Goal: Information Seeking & Learning: Learn about a topic

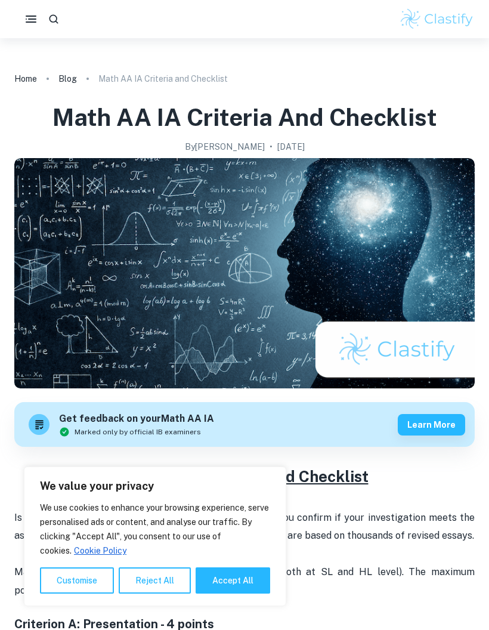
click at [26, 18] on icon "button" at bounding box center [31, 19] width 14 height 14
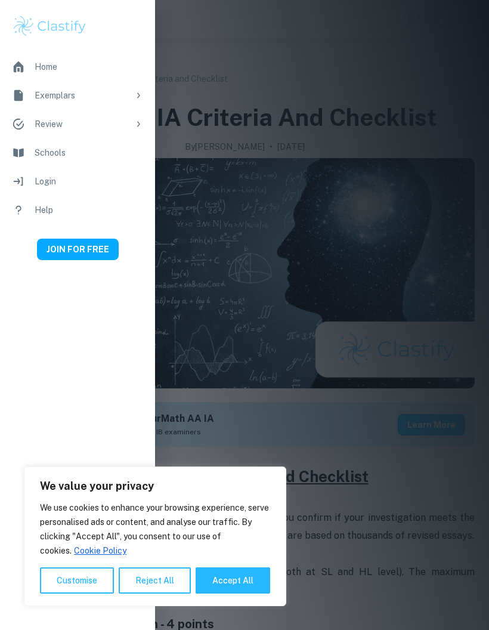
click at [139, 92] on icon at bounding box center [139, 96] width 10 height 10
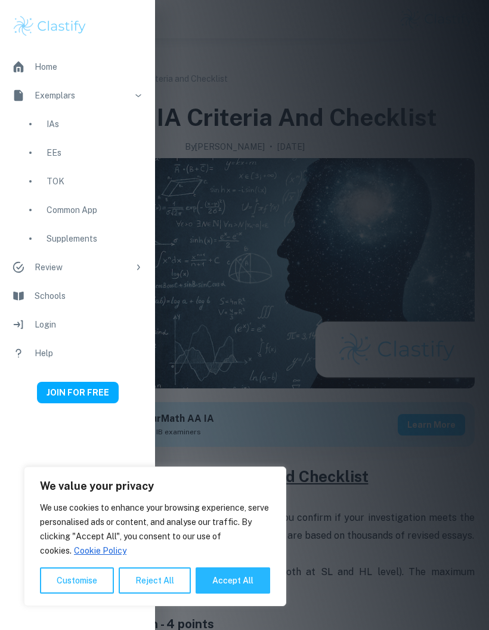
click at [83, 113] on div "IAs" at bounding box center [77, 124] width 155 height 29
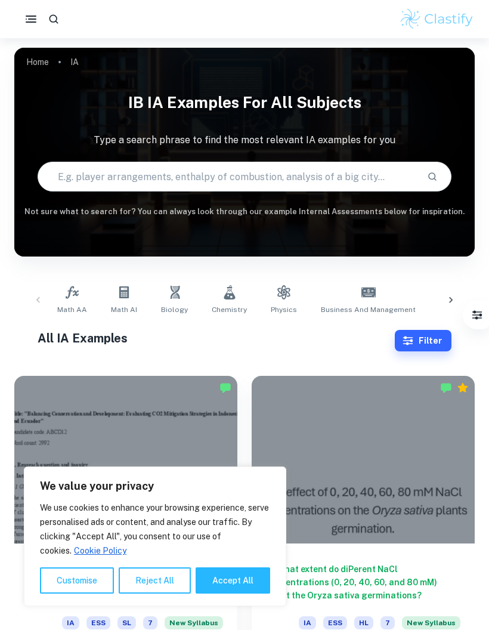
click at [126, 296] on icon at bounding box center [124, 292] width 10 height 12
click at [78, 293] on icon at bounding box center [72, 292] width 14 height 14
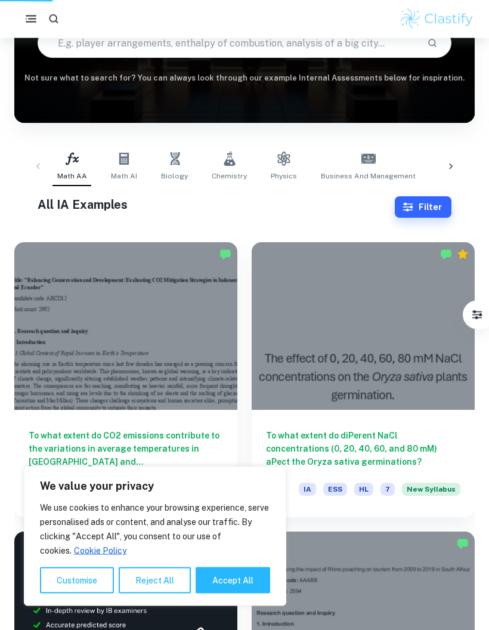
scroll to position [144, 0]
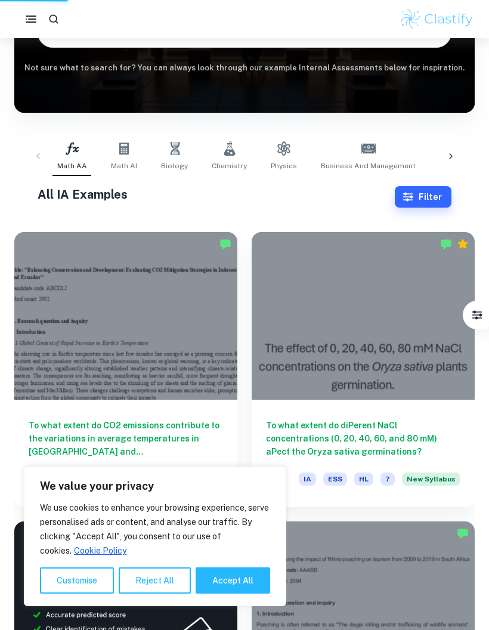
click at [159, 593] on button "Reject All" at bounding box center [155, 580] width 72 height 26
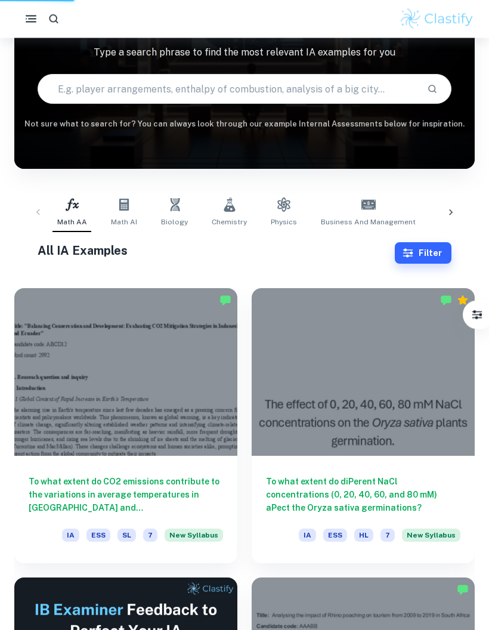
scroll to position [0, 0]
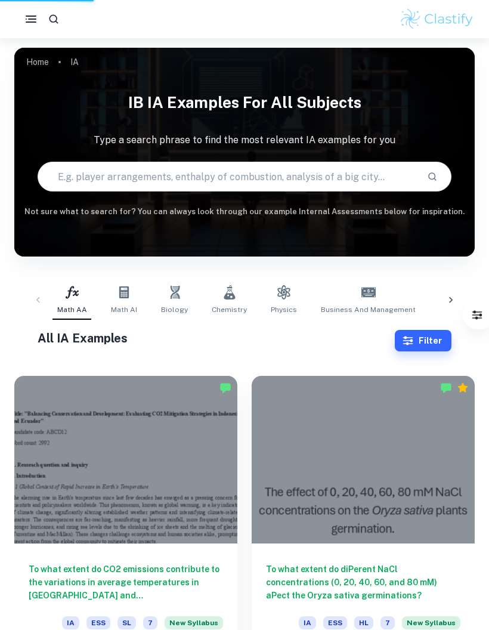
click at [76, 298] on icon at bounding box center [72, 292] width 14 height 14
click at [438, 340] on button "Filter" at bounding box center [423, 340] width 57 height 21
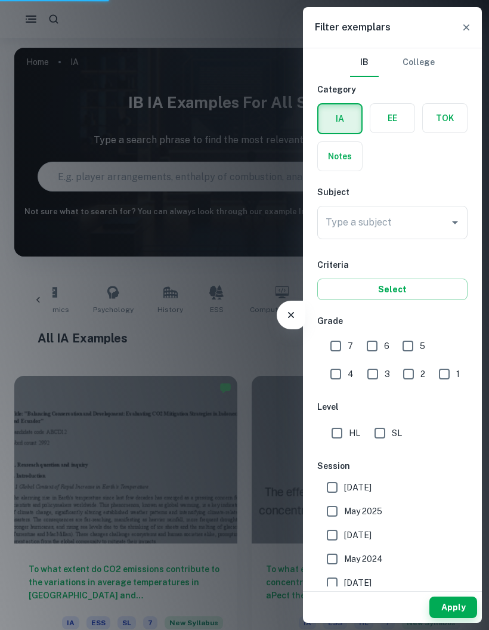
scroll to position [0, 410]
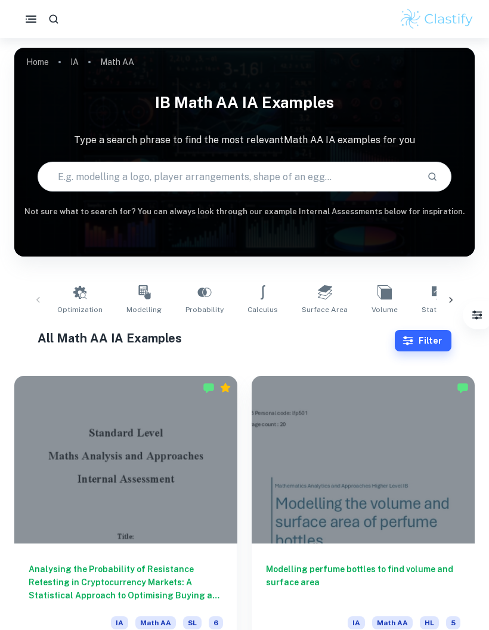
click at [431, 339] on button "Filter" at bounding box center [423, 340] width 57 height 21
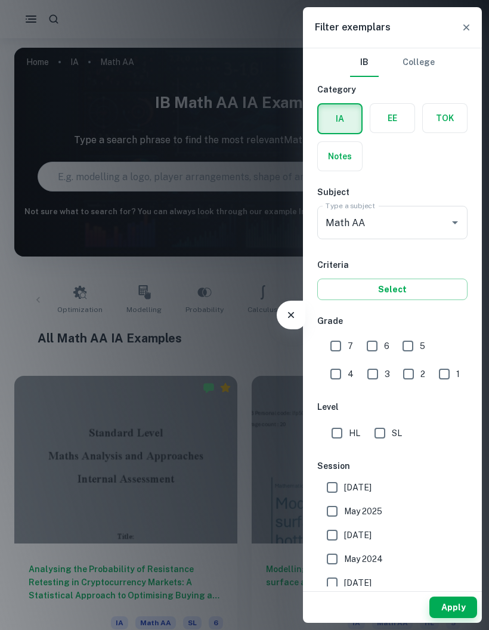
click at [335, 351] on input "7" at bounding box center [336, 346] width 24 height 24
checkbox input "true"
click at [453, 597] on button "Apply" at bounding box center [453, 606] width 48 height 21
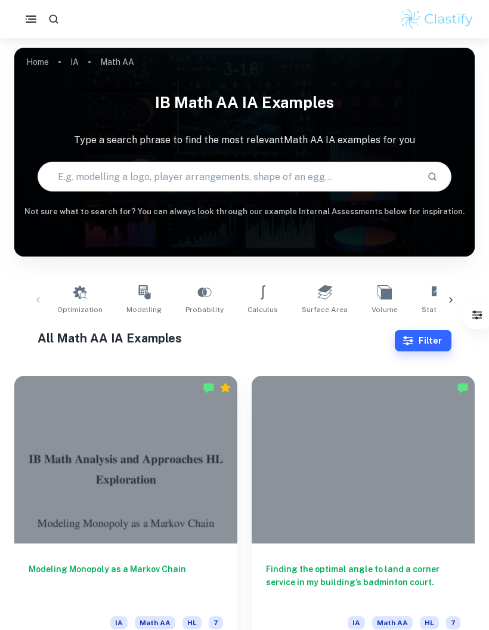
click at [433, 351] on button "Filter" at bounding box center [423, 340] width 57 height 21
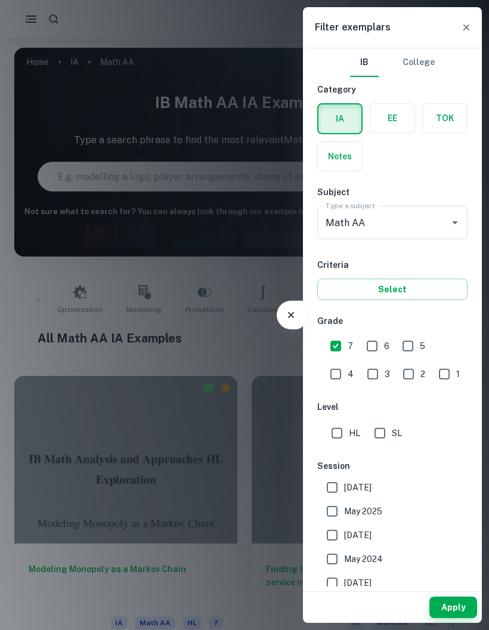
click at [343, 443] on input "HL" at bounding box center [337, 433] width 24 height 24
checkbox input "true"
click at [454, 605] on button "Apply" at bounding box center [453, 606] width 48 height 21
